Goal: Book appointment/travel/reservation

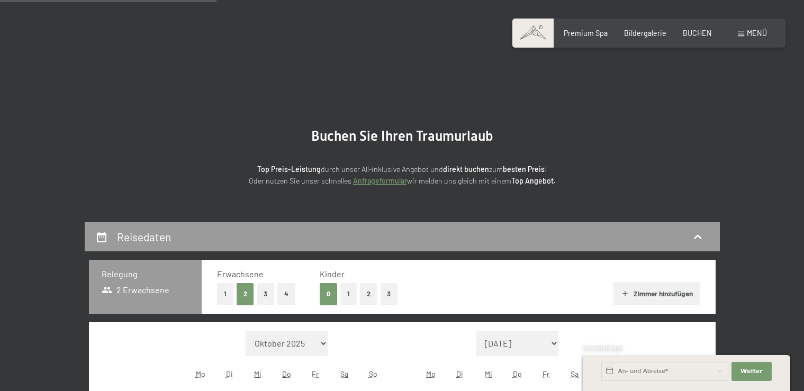
select select "[DATE]"
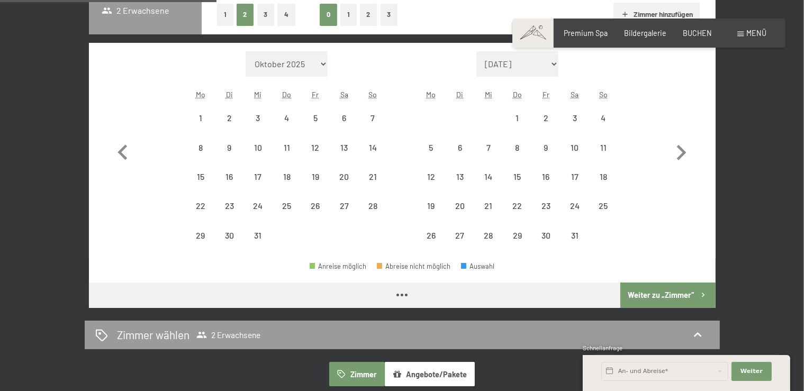
click at [682, 149] on icon "button" at bounding box center [681, 153] width 31 height 31
select select "[DATE]"
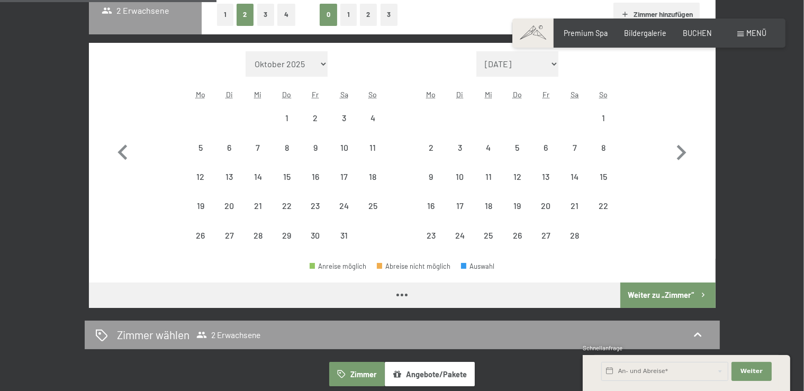
select select "[DATE]"
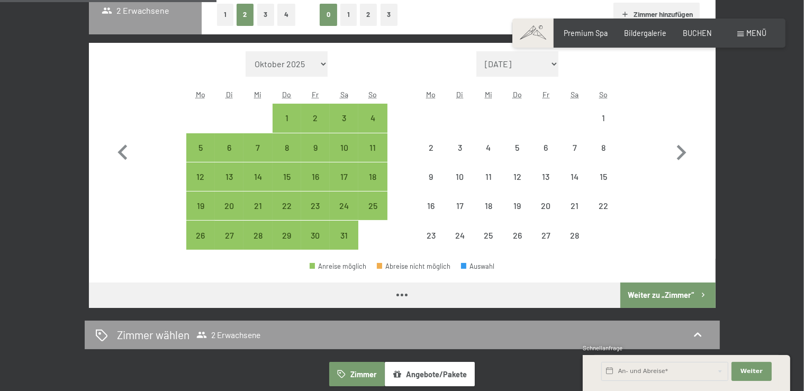
select select "[DATE]"
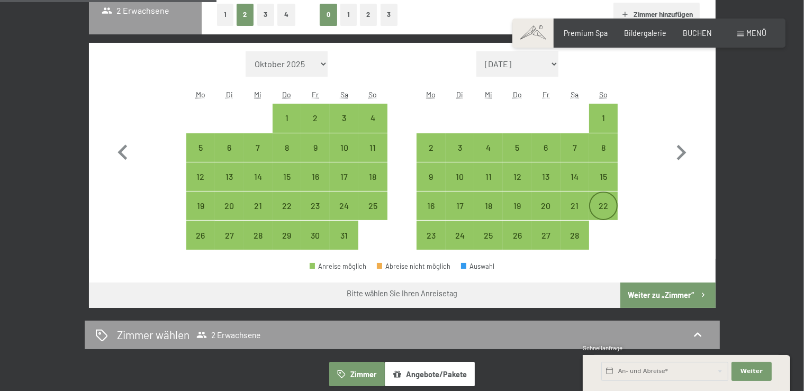
click at [597, 203] on div "22" at bounding box center [603, 215] width 26 height 26
select select "[DATE]"
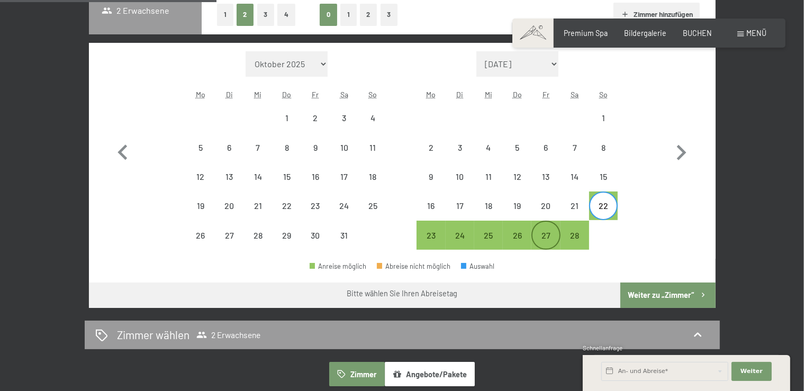
click at [549, 234] on div "27" at bounding box center [545, 244] width 26 height 26
select select "[DATE]"
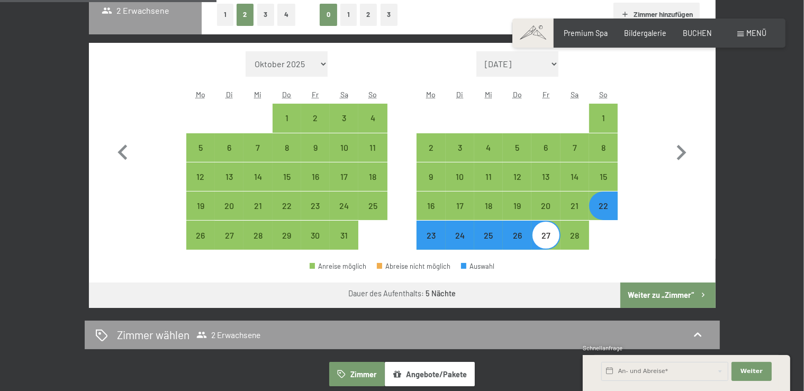
click at [363, 11] on button "2" at bounding box center [368, 15] width 17 height 22
select select "[DATE]"
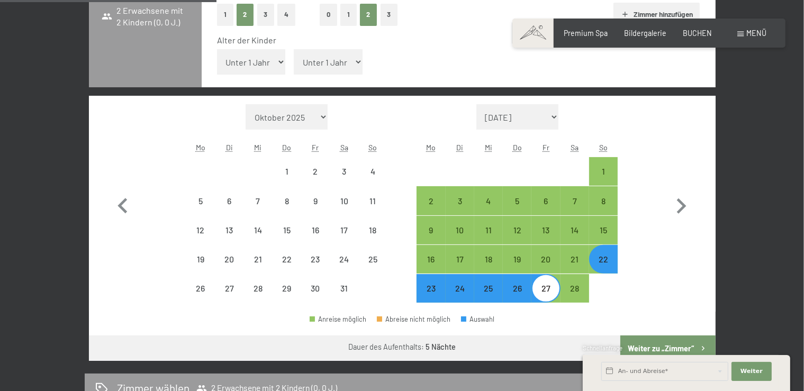
select select "[DATE]"
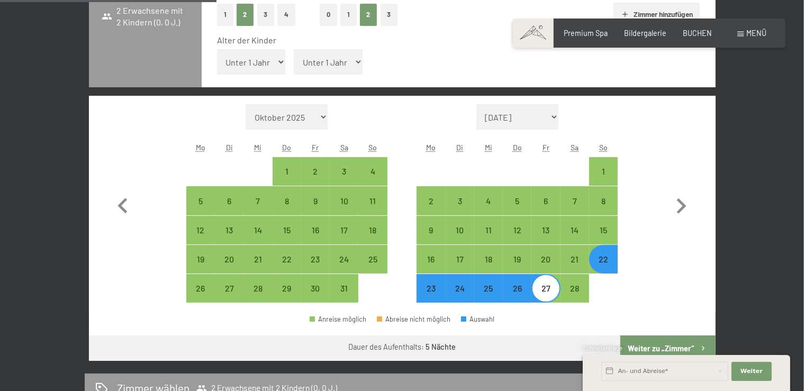
select select "9"
click option "9 Jahre" at bounding box center [0, 0] width 0 height 0
select select "[DATE]"
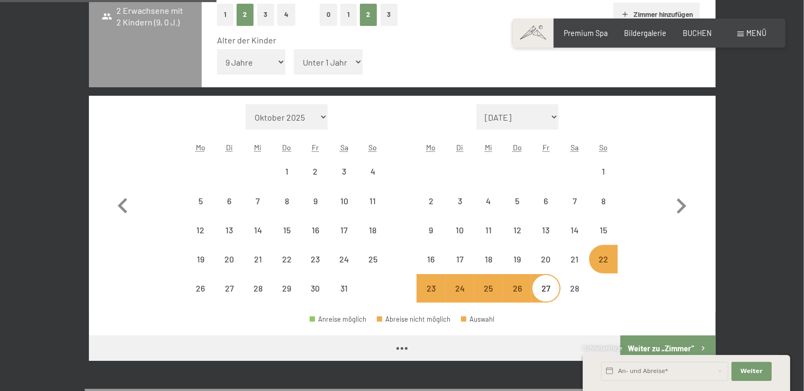
click at [325, 63] on select "Unter 1 Jahr 1 Jahr 2 Jahre 3 Jahre 4 Jahre 5 Jahre 6 Jahre 7 Jahre 8 Jahre 9 J…" at bounding box center [328, 61] width 69 height 25
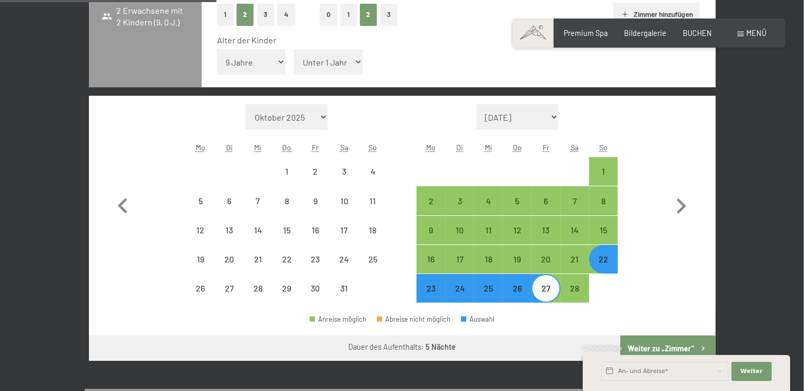
select select "[DATE]"
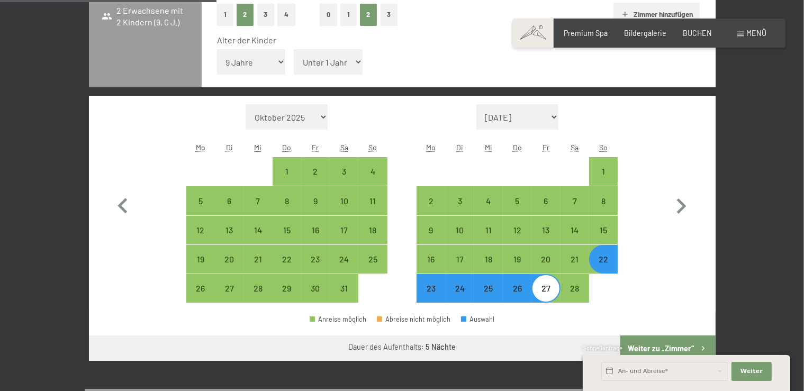
select select "13"
click option "13 Jahre" at bounding box center [0, 0] width 0 height 0
select select "[DATE]"
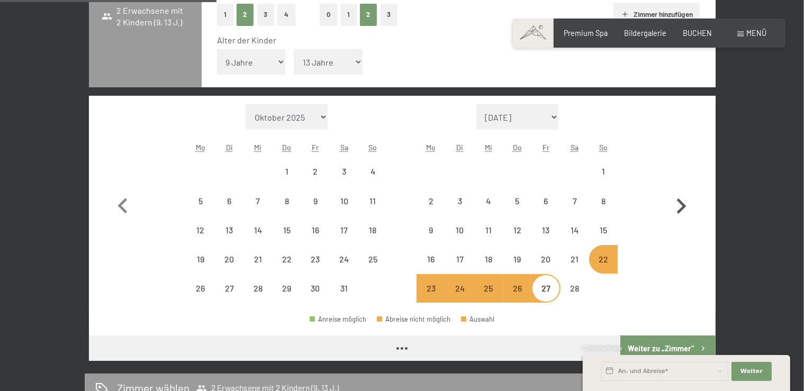
select select "[DATE]"
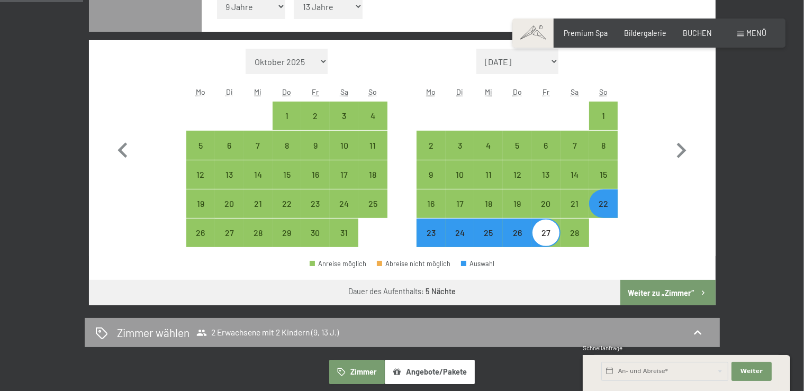
click at [670, 291] on button "Weiter zu „Zimmer“" at bounding box center [667, 292] width 95 height 25
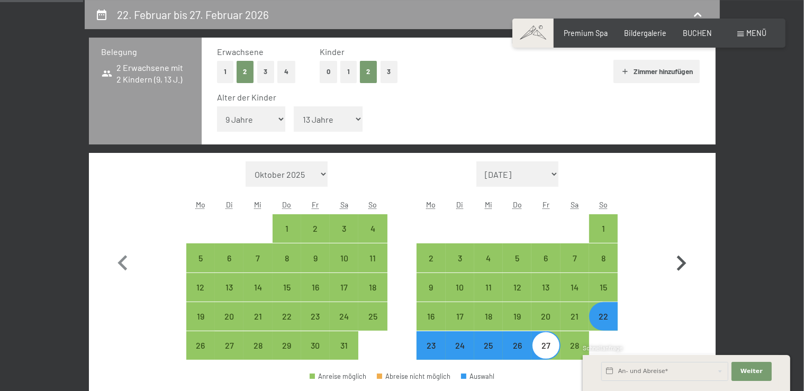
select select "[DATE]"
